Goal: Task Accomplishment & Management: Manage account settings

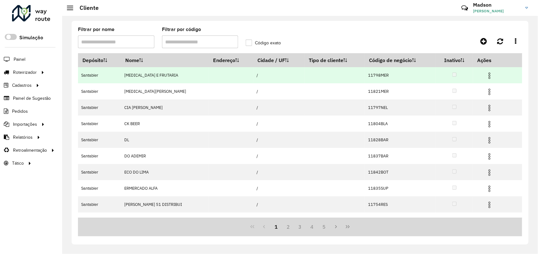
drag, startPoint x: 0, startPoint y: 0, endPoint x: 485, endPoint y: 75, distance: 490.6
click at [486, 75] on img at bounding box center [490, 76] width 8 height 8
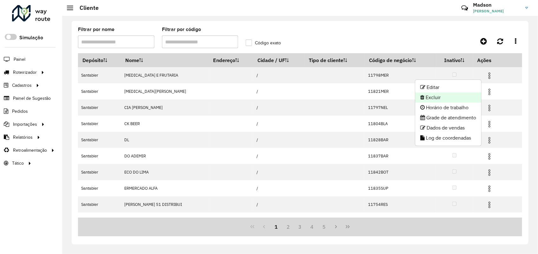
click at [450, 95] on li "Excluir" at bounding box center [448, 98] width 66 height 10
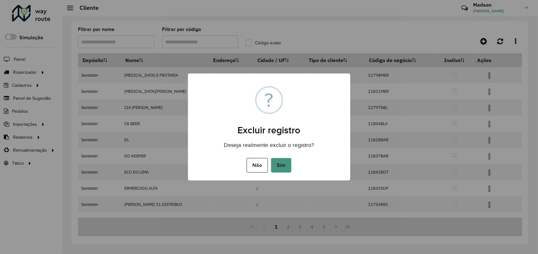
click at [283, 161] on button "Sim" at bounding box center [281, 165] width 20 height 15
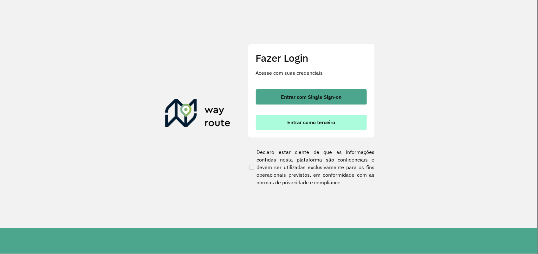
click at [325, 121] on span "Entrar como terceiro" at bounding box center [311, 122] width 48 height 5
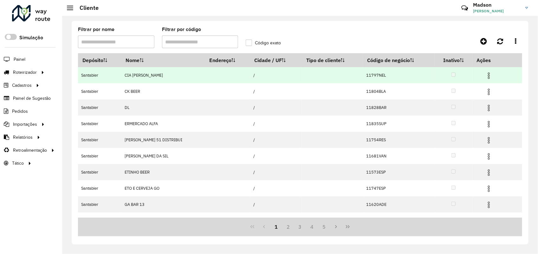
click at [485, 75] on img at bounding box center [489, 76] width 8 height 8
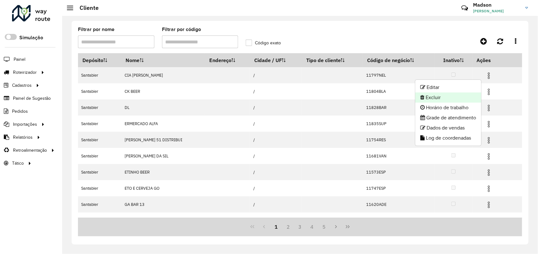
click at [434, 99] on li "Excluir" at bounding box center [448, 98] width 66 height 10
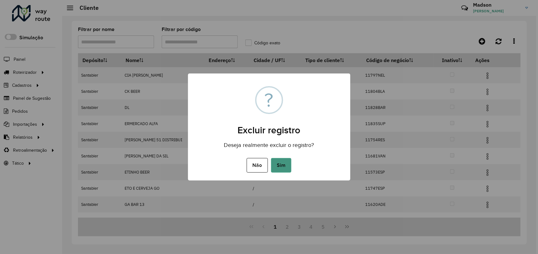
click at [278, 162] on button "Sim" at bounding box center [281, 165] width 20 height 15
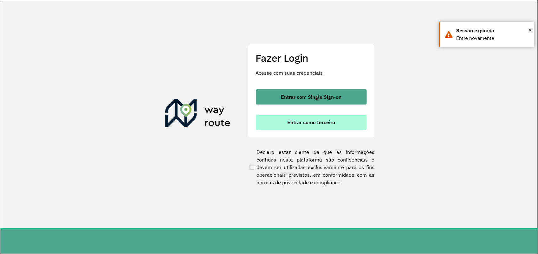
click at [299, 120] on span "Entrar como terceiro" at bounding box center [311, 122] width 48 height 5
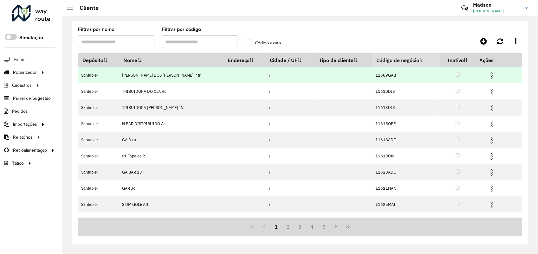
click at [488, 75] on img at bounding box center [492, 76] width 8 height 8
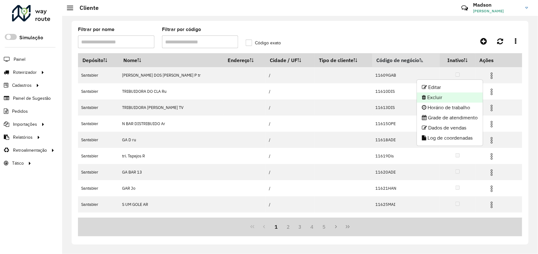
click at [439, 94] on li "Excluir" at bounding box center [450, 98] width 66 height 10
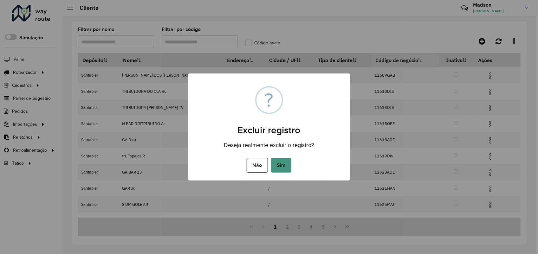
click at [278, 164] on button "Sim" at bounding box center [281, 165] width 20 height 15
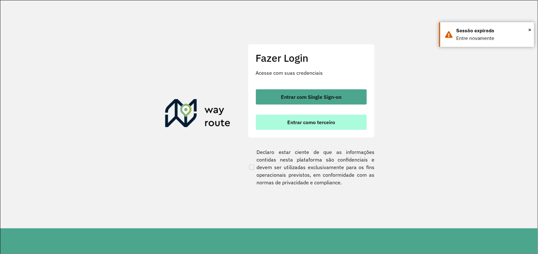
click at [319, 120] on span "Entrar como terceiro" at bounding box center [311, 122] width 48 height 5
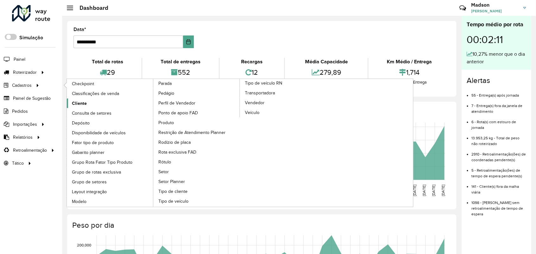
click at [76, 106] on span "Cliente" at bounding box center [79, 103] width 15 height 7
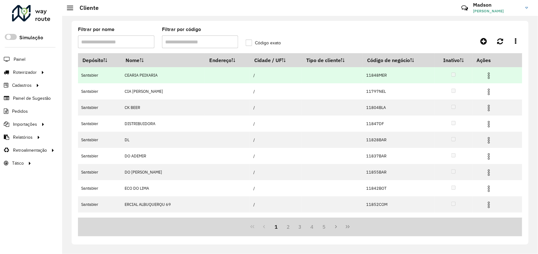
click at [489, 73] on img at bounding box center [489, 76] width 8 height 8
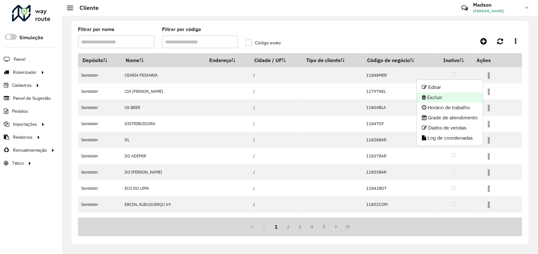
click at [440, 94] on li "Excluir" at bounding box center [450, 98] width 66 height 10
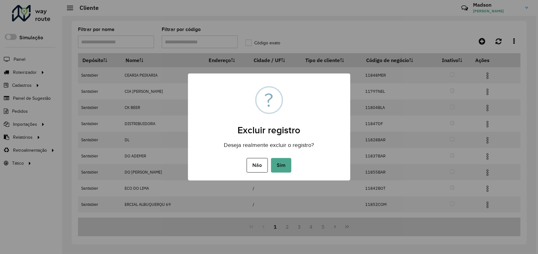
drag, startPoint x: 278, startPoint y: 160, endPoint x: 321, endPoint y: 5, distance: 161.4
click at [282, 153] on div "× ? Excluir registro Deseja realmente excluir o registro? Não No Sim" at bounding box center [269, 127] width 162 height 107
click at [277, 163] on button "Sim" at bounding box center [281, 165] width 20 height 15
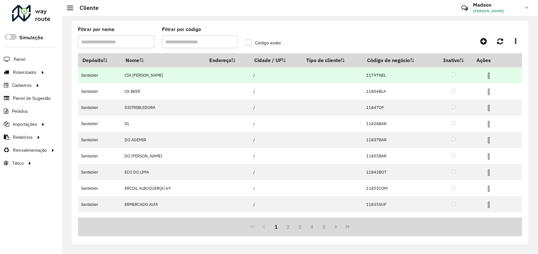
click at [487, 74] on img at bounding box center [489, 76] width 8 height 8
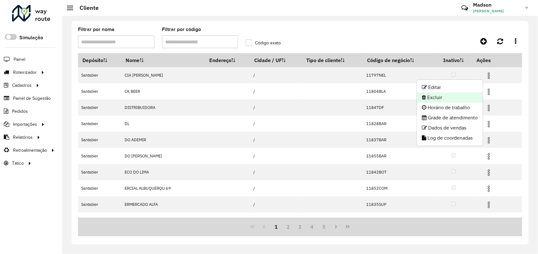
click at [428, 96] on li "Excluir" at bounding box center [450, 98] width 66 height 10
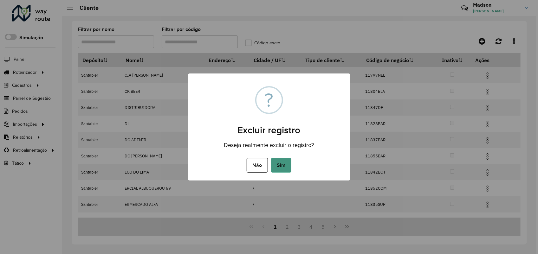
click at [276, 165] on button "Sim" at bounding box center [281, 165] width 20 height 15
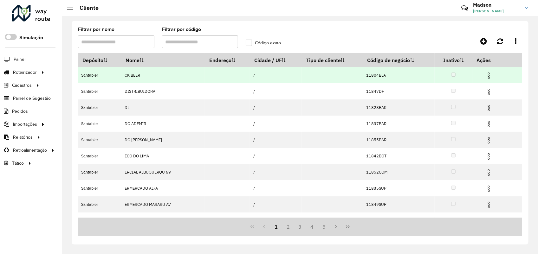
click at [486, 74] on img at bounding box center [489, 76] width 8 height 8
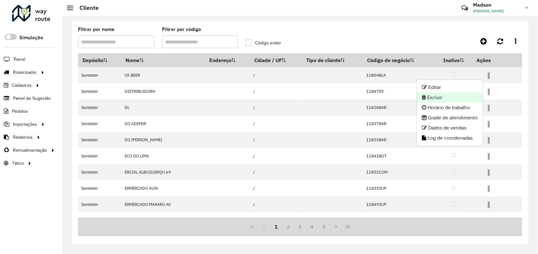
click at [439, 100] on li "Excluir" at bounding box center [450, 98] width 66 height 10
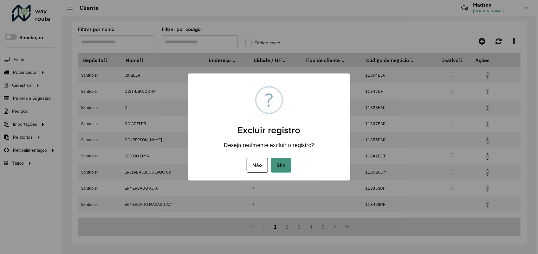
click at [278, 163] on button "Sim" at bounding box center [281, 165] width 20 height 15
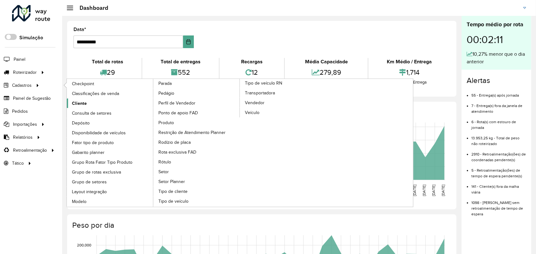
click at [81, 100] on link "Cliente" at bounding box center [110, 104] width 87 height 10
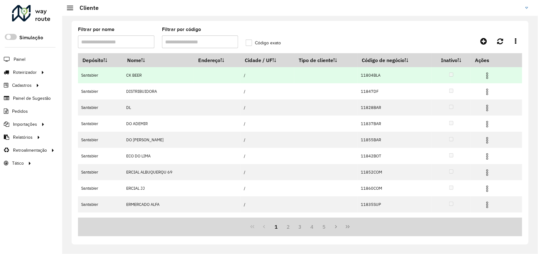
click at [487, 74] on img at bounding box center [487, 76] width 8 height 8
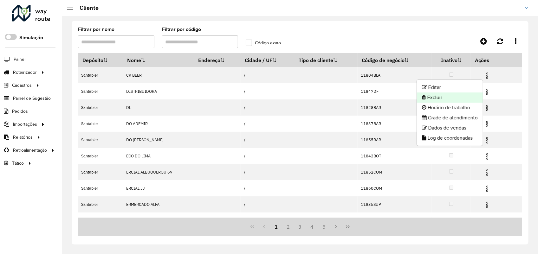
click at [439, 98] on li "Excluir" at bounding box center [450, 98] width 66 height 10
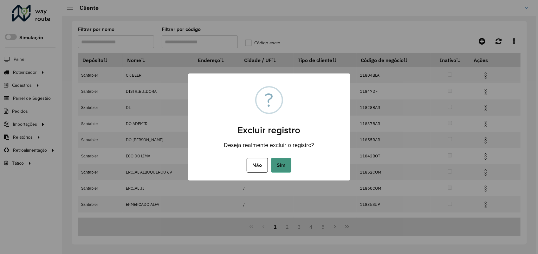
click at [286, 163] on button "Sim" at bounding box center [281, 165] width 20 height 15
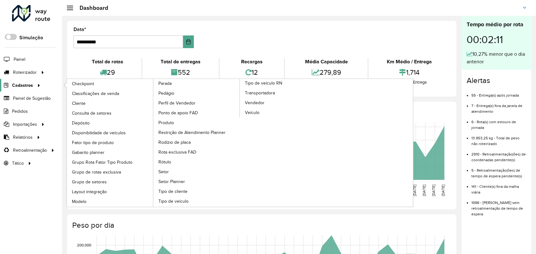
click at [18, 87] on span "Cadastros" at bounding box center [22, 85] width 21 height 7
click at [37, 84] on icon at bounding box center [37, 85] width 5 height 10
click at [77, 102] on span "Cliente" at bounding box center [79, 103] width 15 height 7
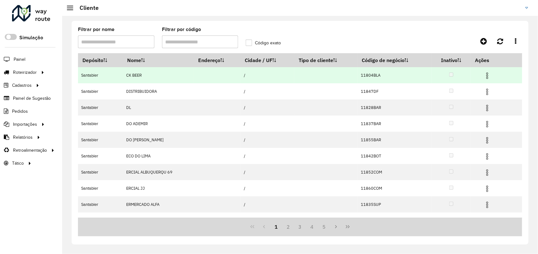
click at [487, 76] on img at bounding box center [487, 76] width 8 height 8
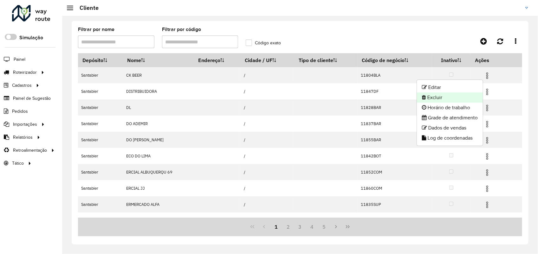
click at [447, 96] on li "Excluir" at bounding box center [450, 98] width 66 height 10
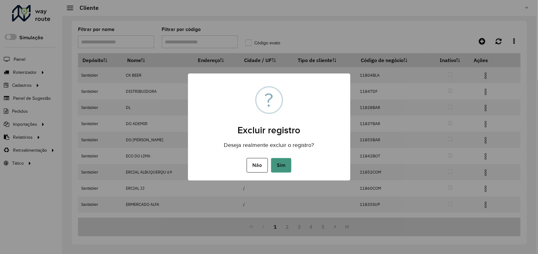
click at [276, 165] on button "Sim" at bounding box center [281, 165] width 20 height 15
